Goal: Transaction & Acquisition: Purchase product/service

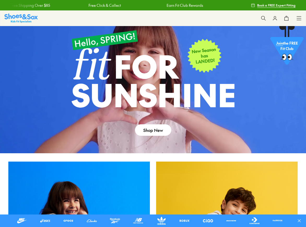
click at [298, 17] on icon at bounding box center [298, 18] width 5 height 5
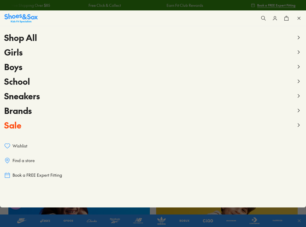
click at [17, 50] on span "Girls" at bounding box center [13, 52] width 19 height 12
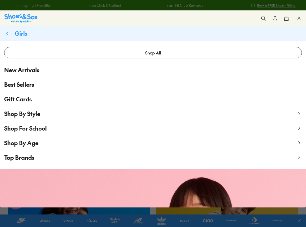
click at [30, 145] on span "Shop By Age" at bounding box center [21, 143] width 34 height 8
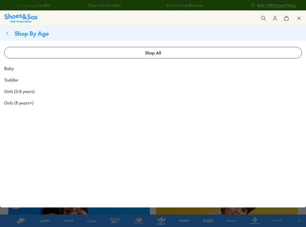
click at [16, 79] on span "Toddler" at bounding box center [11, 80] width 14 height 6
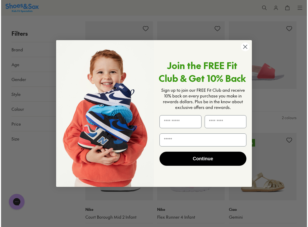
scroll to position [656, 0]
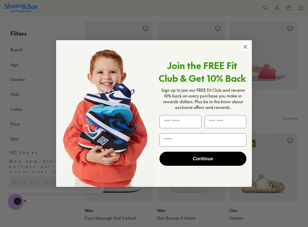
click at [245, 47] on icon "Close dialog" at bounding box center [246, 47] width 4 height 4
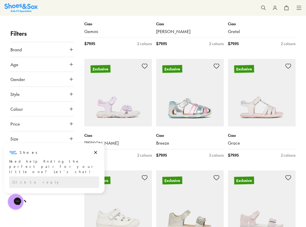
scroll to position [1045, 0]
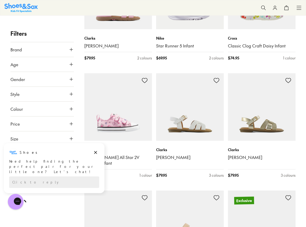
scroll to position [2089, 0]
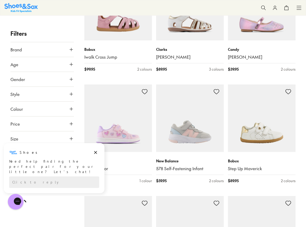
scroll to position [3500, 0]
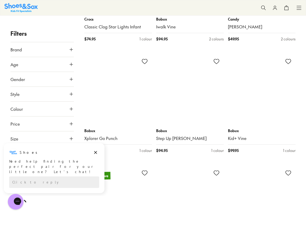
scroll to position [4440, 0]
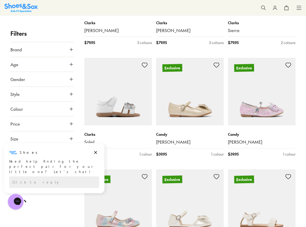
scroll to position [5563, 0]
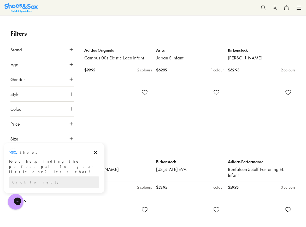
scroll to position [6973, 0]
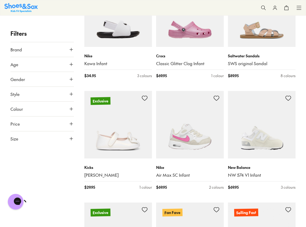
scroll to position [8018, 0]
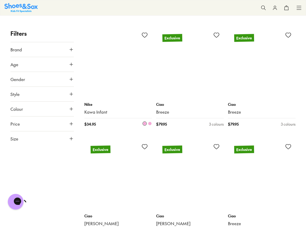
scroll to position [9115, 0]
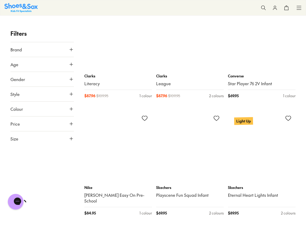
scroll to position [10446, 0]
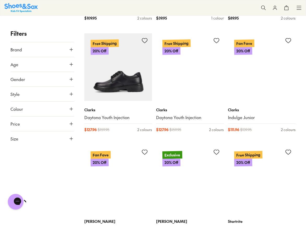
scroll to position [11648, 0]
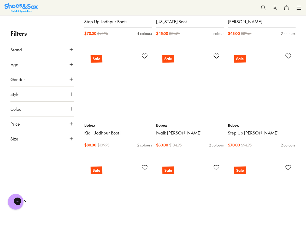
scroll to position [13006, 0]
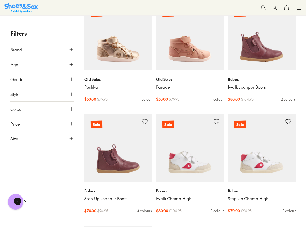
scroll to position [13163, 0]
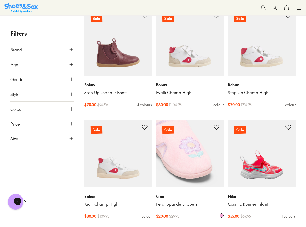
scroll to position [13241, 0]
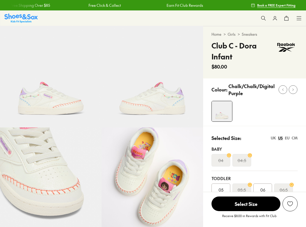
select select "*"
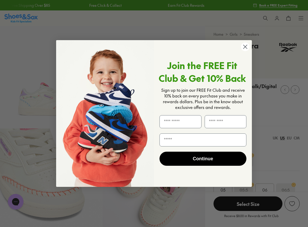
click at [244, 45] on circle "Close dialog" at bounding box center [245, 47] width 9 height 9
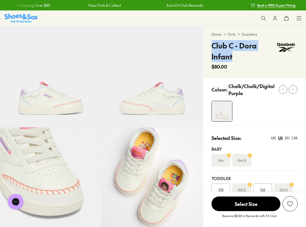
drag, startPoint x: 213, startPoint y: 46, endPoint x: 232, endPoint y: 57, distance: 22.4
click at [232, 57] on h4 "Club C - Dora Infant" at bounding box center [243, 51] width 63 height 22
copy h4 "Club C - Dora Infant"
click at [191, 24] on div "Shop All Shop All Shop All 20% Off School New Arrivals Online Only Best Sellers…" at bounding box center [153, 18] width 306 height 16
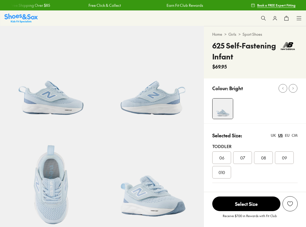
select select "*"
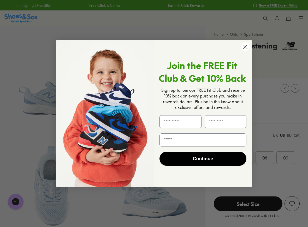
click at [244, 49] on circle "Close dialog" at bounding box center [245, 47] width 9 height 9
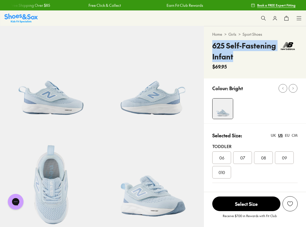
drag, startPoint x: 214, startPoint y: 45, endPoint x: 236, endPoint y: 55, distance: 24.6
click at [236, 55] on h4 "625 Self-Fastening Infant" at bounding box center [245, 51] width 66 height 22
copy h4 "625 Self-Fastening Infant"
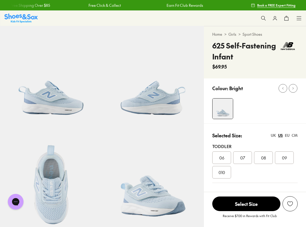
click at [209, 22] on div "Shop All Shop All Shop All 20% Off School New Arrivals Online Only Best Sellers…" at bounding box center [153, 18] width 306 height 16
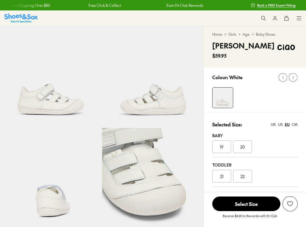
select select "*"
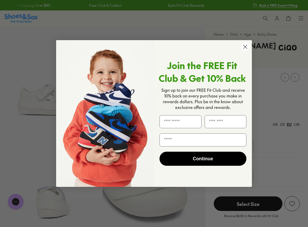
click at [240, 46] on div "Join the FREE Fit Club & Get 10% Back Sign up to join our FREE Fit Club and rec…" at bounding box center [201, 113] width 94 height 137
click at [244, 47] on circle "Close dialog" at bounding box center [245, 47] width 9 height 9
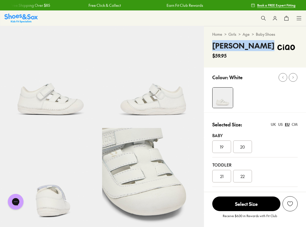
drag, startPoint x: 214, startPoint y: 44, endPoint x: 263, endPoint y: 49, distance: 49.1
click at [263, 49] on div "Blake Sandals $59.95" at bounding box center [254, 49] width 85 height 19
copy h4 "Blake Sandals"
click at [260, 85] on div "Colour: White" at bounding box center [255, 90] width 102 height 45
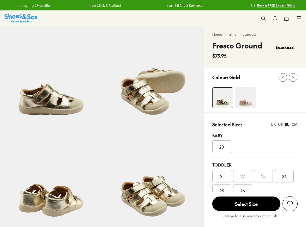
select select "*"
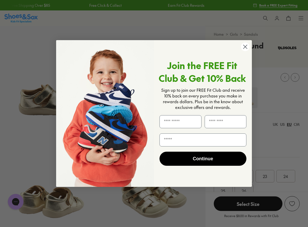
click at [243, 48] on circle "Close dialog" at bounding box center [245, 47] width 9 height 9
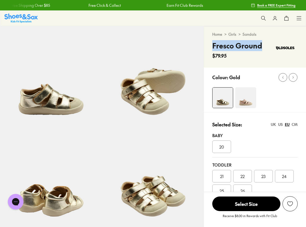
drag, startPoint x: 211, startPoint y: 46, endPoint x: 266, endPoint y: 50, distance: 54.4
click at [266, 50] on div "Home > Girls > Sandals Fresco Ground $79.95" at bounding box center [255, 46] width 102 height 41
copy h4 "Fresco Ground"
click at [184, 22] on div "Shop All Shop All Shop All 20% Off School New Arrivals Online Only Best Sellers…" at bounding box center [153, 18] width 306 height 16
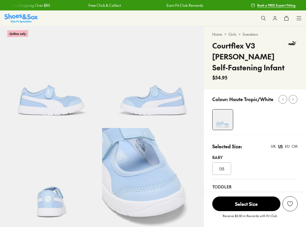
select select "*"
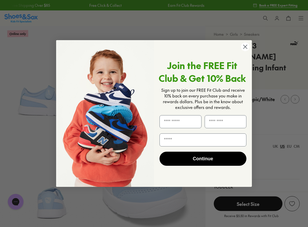
click at [244, 48] on circle "Close dialog" at bounding box center [245, 47] width 9 height 9
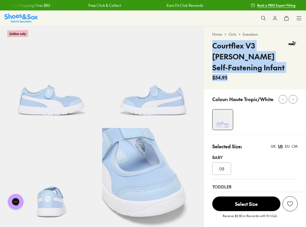
drag, startPoint x: 213, startPoint y: 46, endPoint x: 284, endPoint y: 59, distance: 72.4
click at [284, 59] on div "Courtflex V3 Lina Self-Fastening Infant $54.95" at bounding box center [254, 60] width 85 height 41
copy div "Courtflex V3 Lina Self-Fastening Infant $54.95"
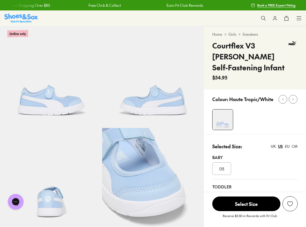
click at [258, 118] on div at bounding box center [259, 119] width 94 height 21
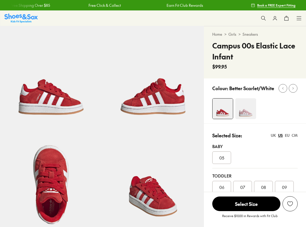
select select "*"
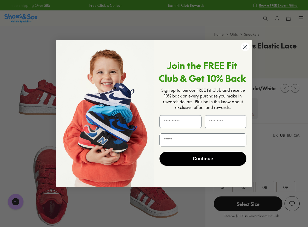
click at [245, 49] on circle "Close dialog" at bounding box center [245, 47] width 9 height 9
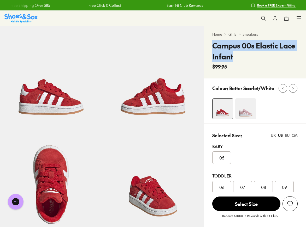
drag, startPoint x: 238, startPoint y: 55, endPoint x: 212, endPoint y: 51, distance: 25.9
click at [212, 51] on div "Home > Girls > Sneakers Campus 00s Elastic Lace Infant $99.95" at bounding box center [255, 52] width 102 height 52
copy h4 "Campus 00s Elastic Lace Infant"
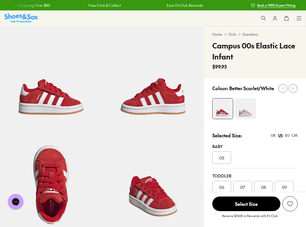
click at [226, 25] on div "Shop All Shop All Shop All 20% Off School New Arrivals Online Only Best Sellers…" at bounding box center [153, 18] width 306 height 16
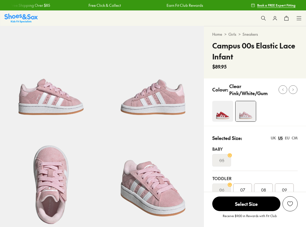
select select "*"
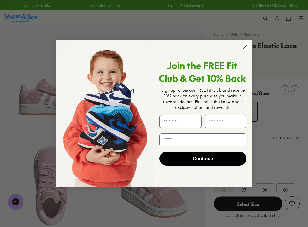
click at [245, 45] on circle "Close dialog" at bounding box center [245, 47] width 9 height 9
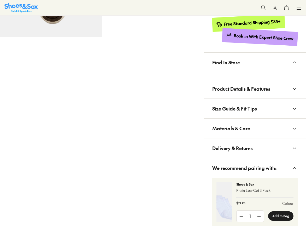
scroll to position [418, 0]
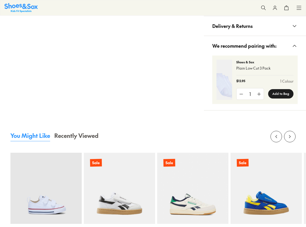
select select "*"
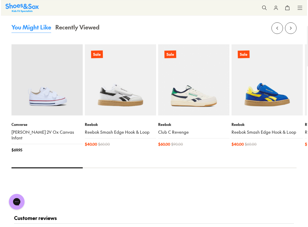
scroll to position [679, 0]
